Goal: Task Accomplishment & Management: Manage account settings

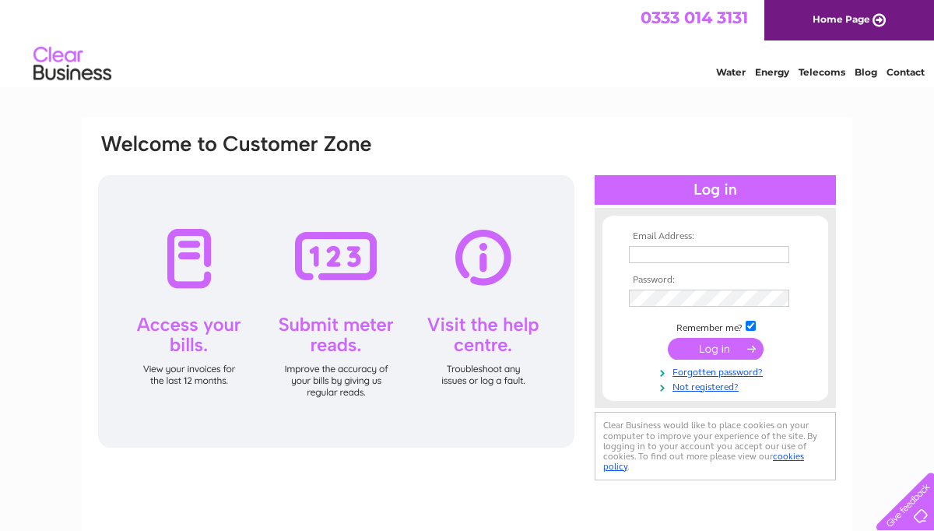
type input "[PERSON_NAME][EMAIL_ADDRESS][DOMAIN_NAME]"
click at [716, 350] on input "submit" at bounding box center [716, 349] width 96 height 22
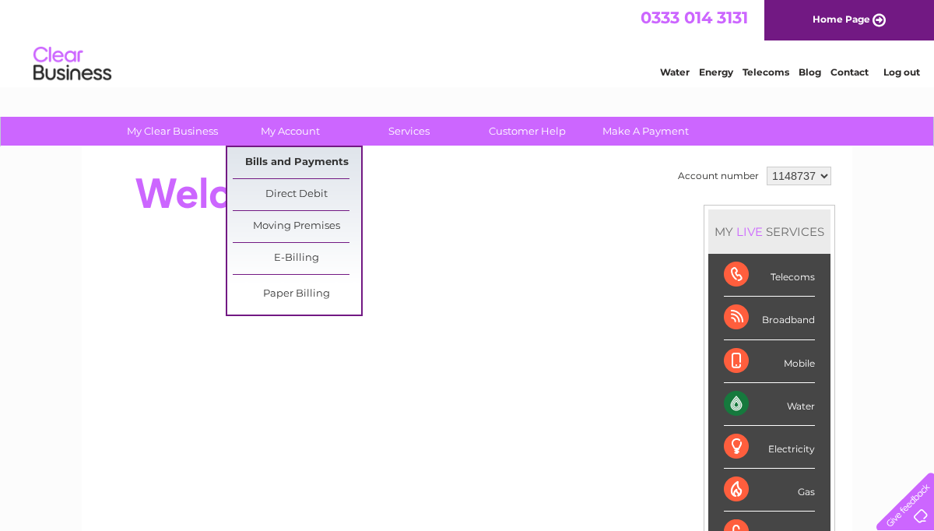
click at [301, 164] on link "Bills and Payments" at bounding box center [297, 162] width 128 height 31
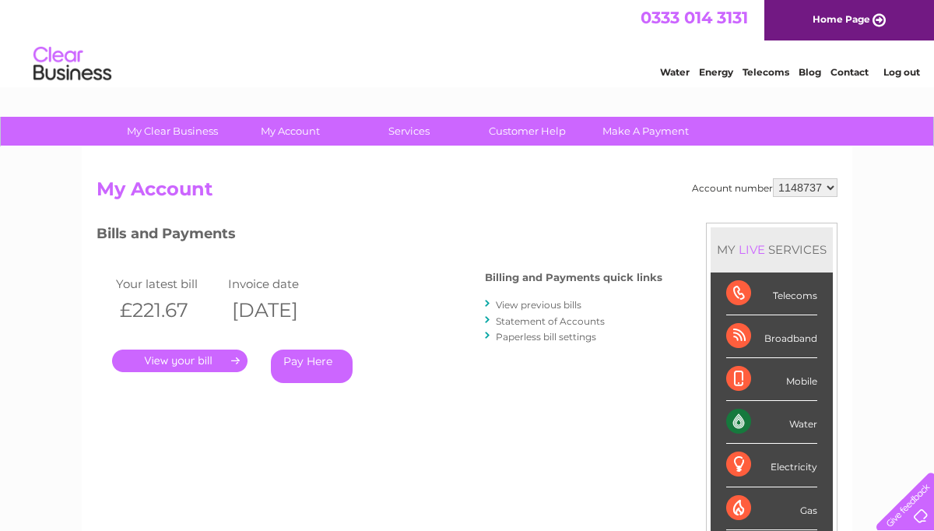
click at [204, 361] on link "." at bounding box center [179, 361] width 135 height 23
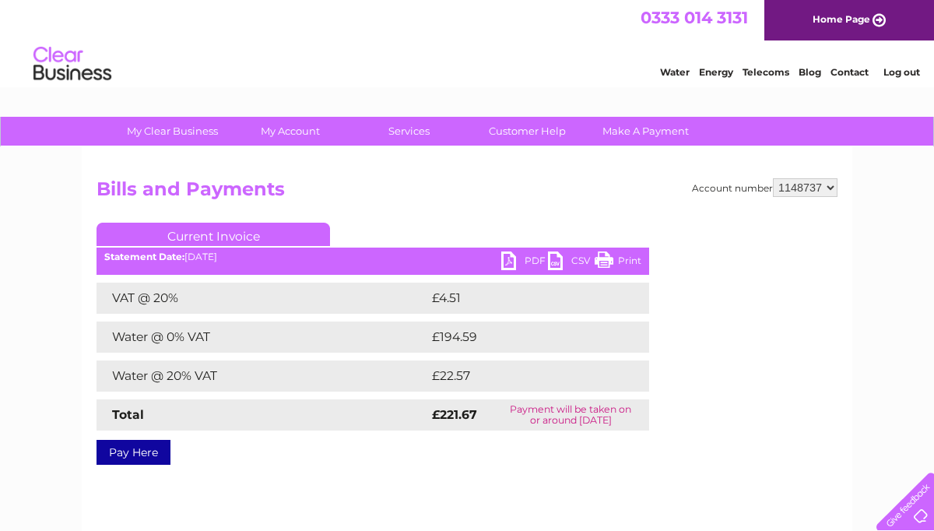
click at [512, 263] on link "PDF" at bounding box center [524, 263] width 47 height 23
